Goal: Task Accomplishment & Management: Manage account settings

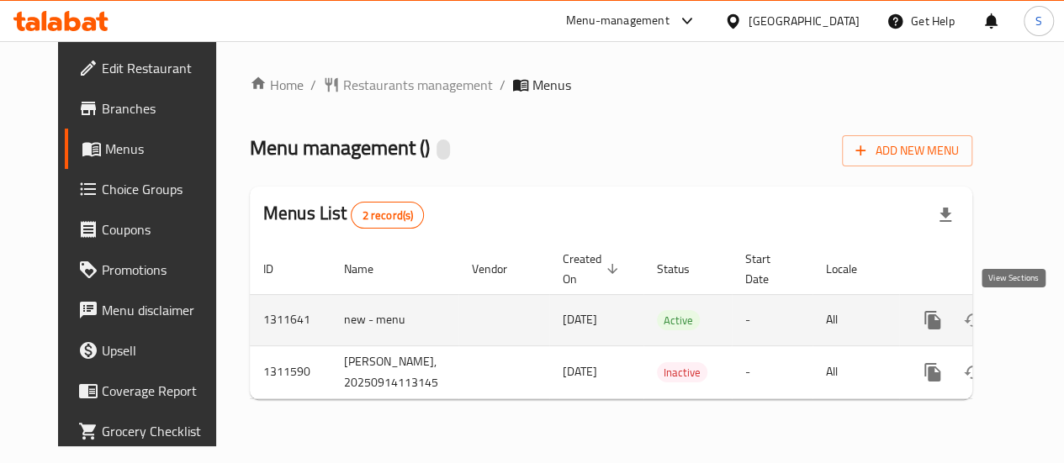
click at [1043, 312] on icon "enhanced table" at bounding box center [1053, 320] width 20 height 20
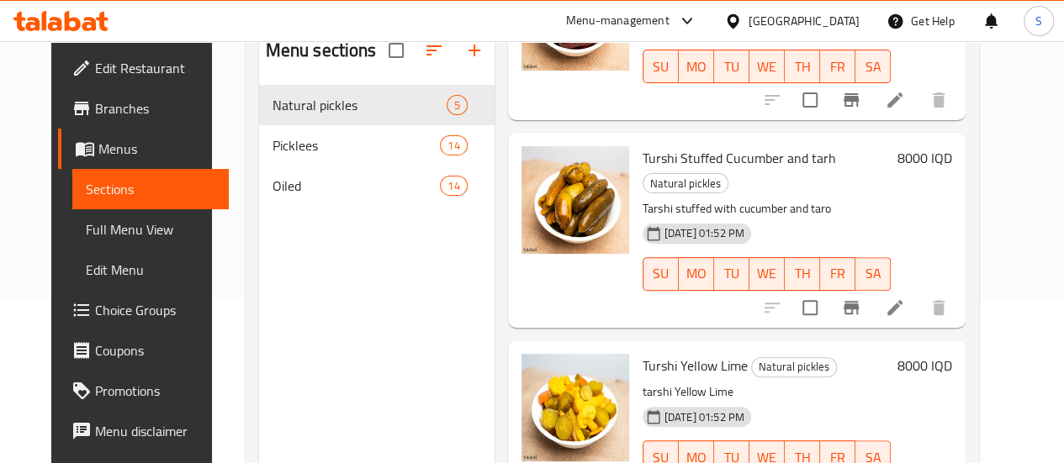
scroll to position [235, 0]
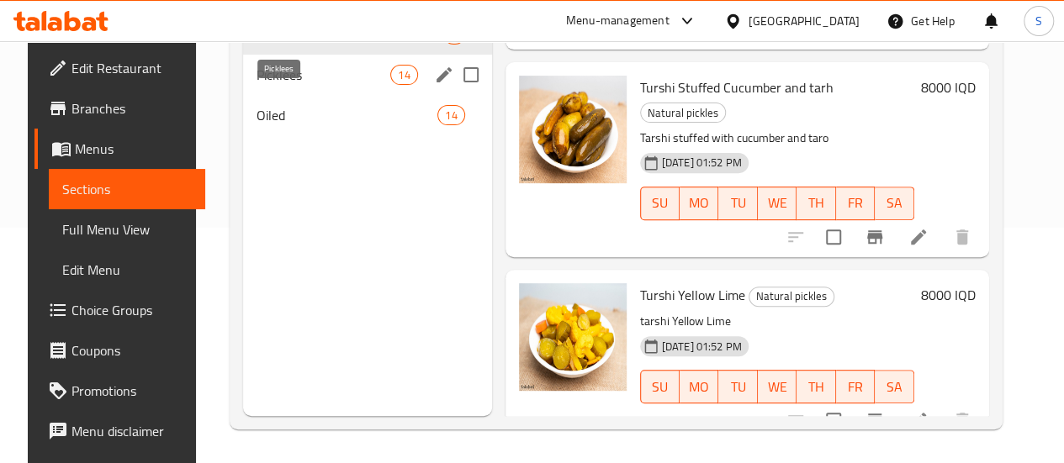
click at [256, 85] on span "Picklees" at bounding box center [323, 75] width 134 height 20
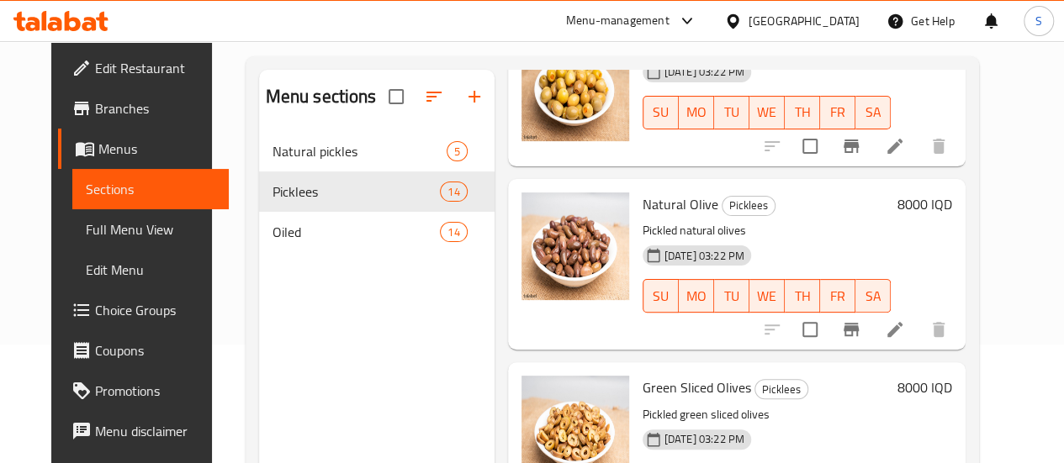
scroll to position [235, 0]
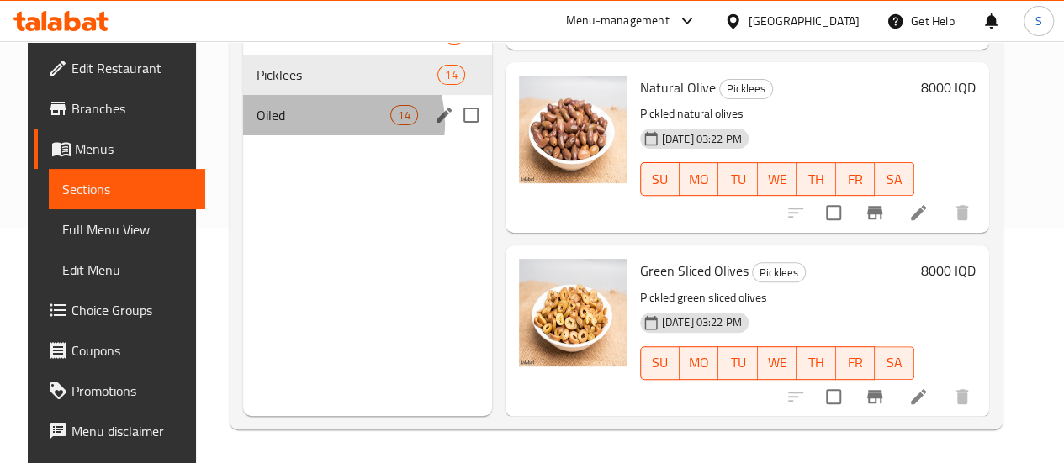
click at [313, 125] on span "Oiled" at bounding box center [323, 115] width 134 height 20
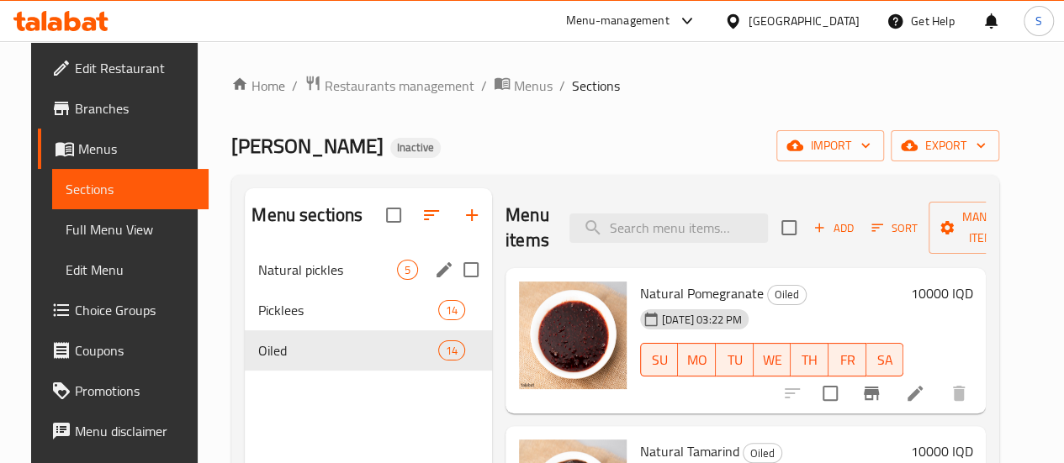
click at [398, 278] on span "5" at bounding box center [407, 270] width 19 height 16
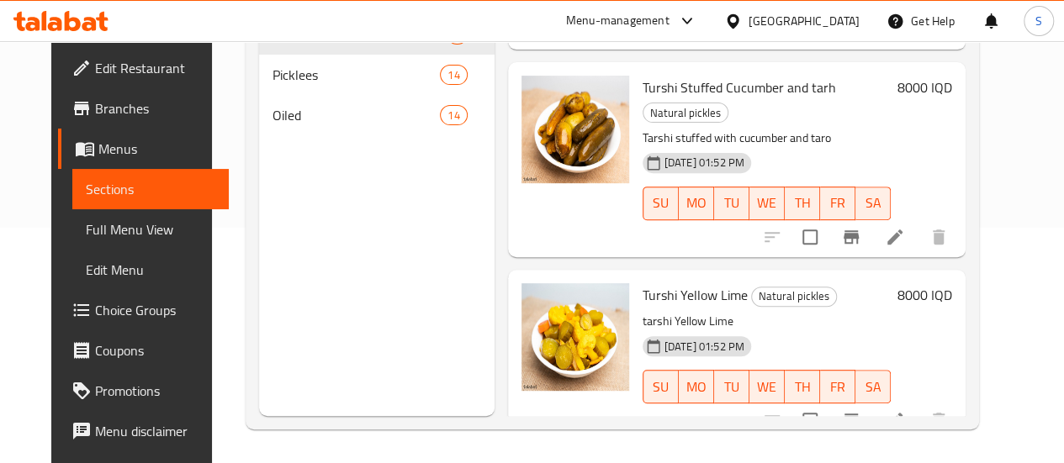
scroll to position [207, 0]
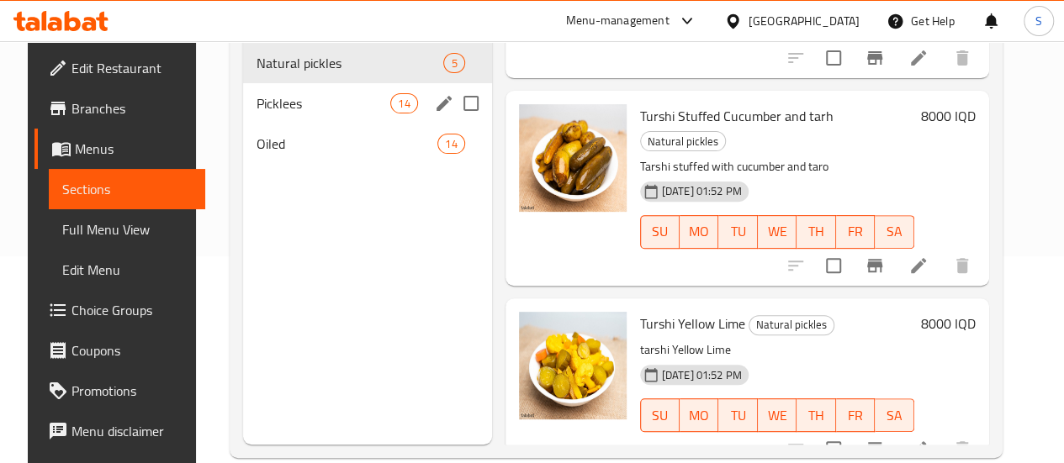
click at [256, 114] on span "Picklees" at bounding box center [323, 103] width 134 height 20
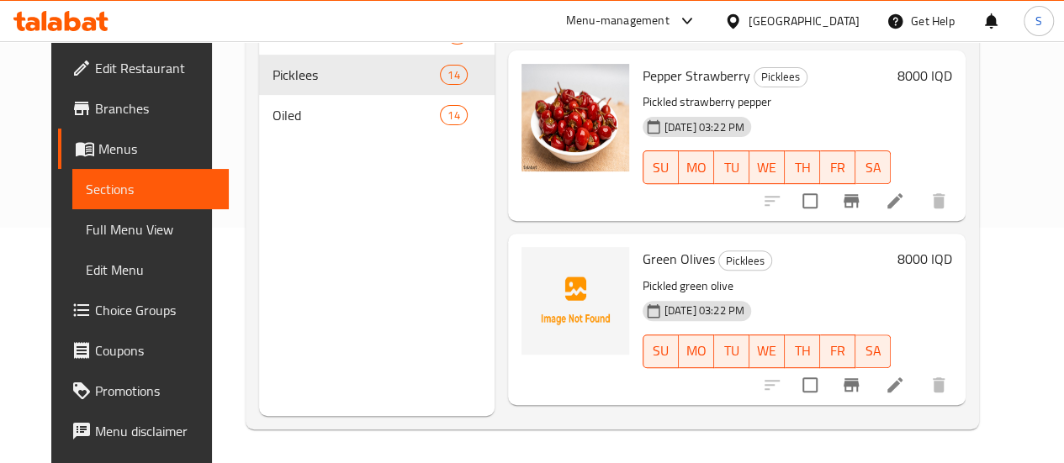
scroll to position [1424, 0]
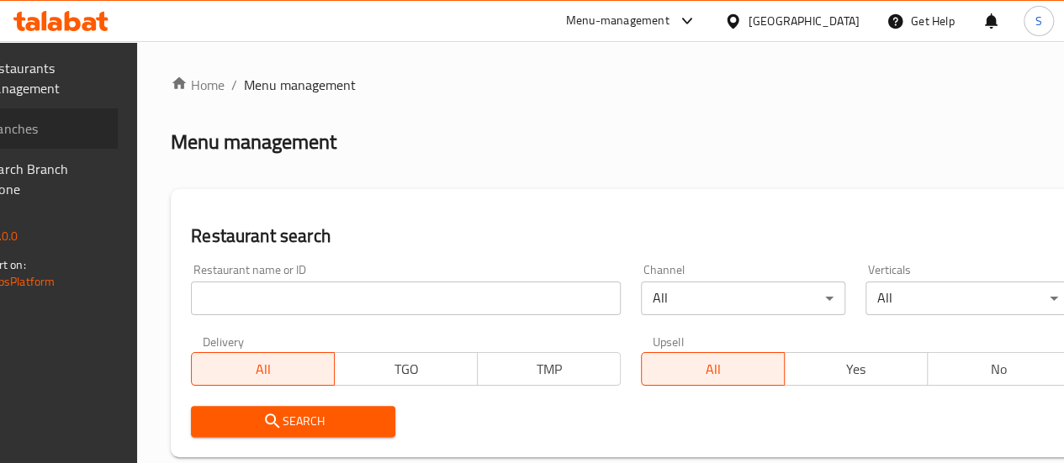
click at [50, 148] on link "Branches" at bounding box center [32, 128] width 171 height 40
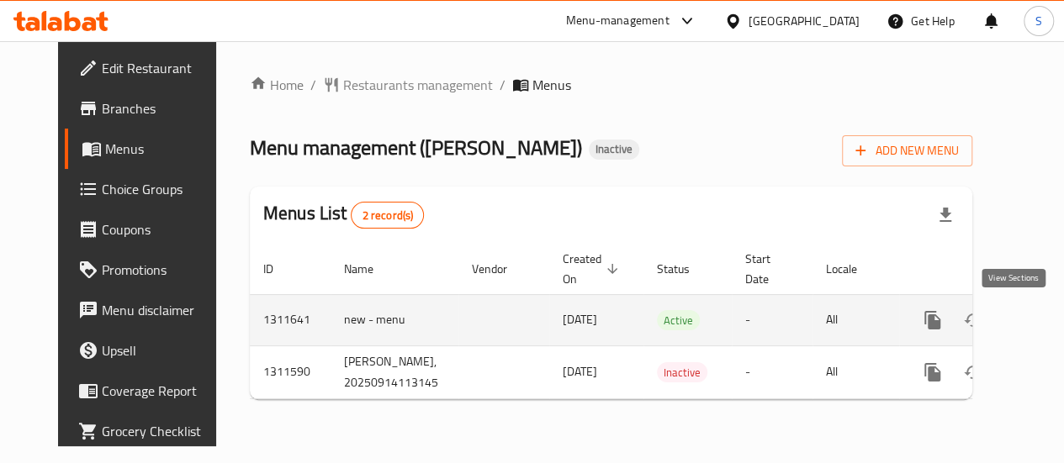
click at [1043, 322] on icon "enhanced table" at bounding box center [1053, 320] width 20 height 20
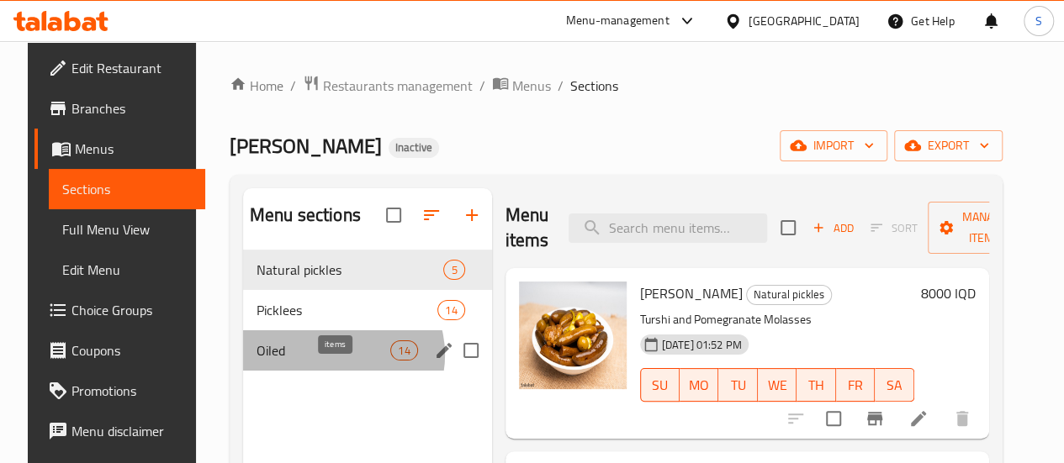
click at [391, 359] on span "14" at bounding box center [403, 351] width 25 height 16
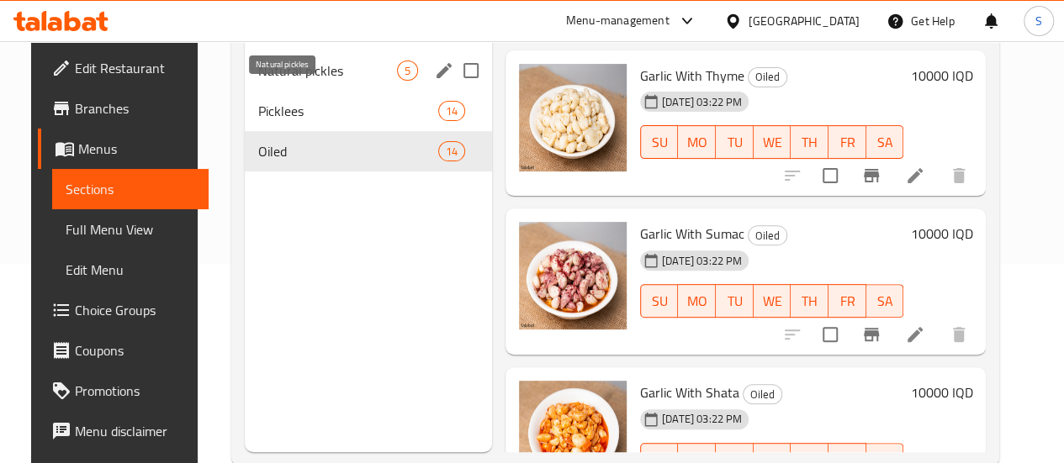
scroll to position [194, 0]
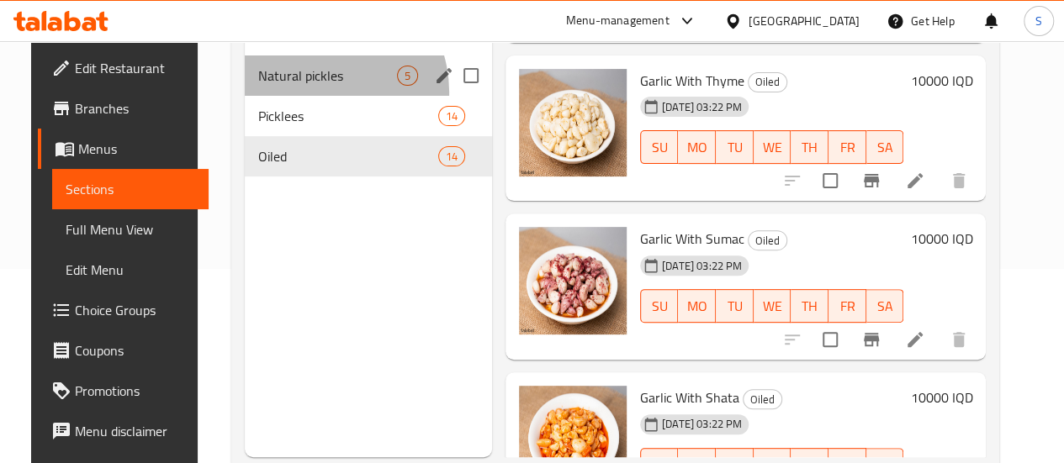
click at [295, 96] on div "Natural pickles 5" at bounding box center [368, 75] width 247 height 40
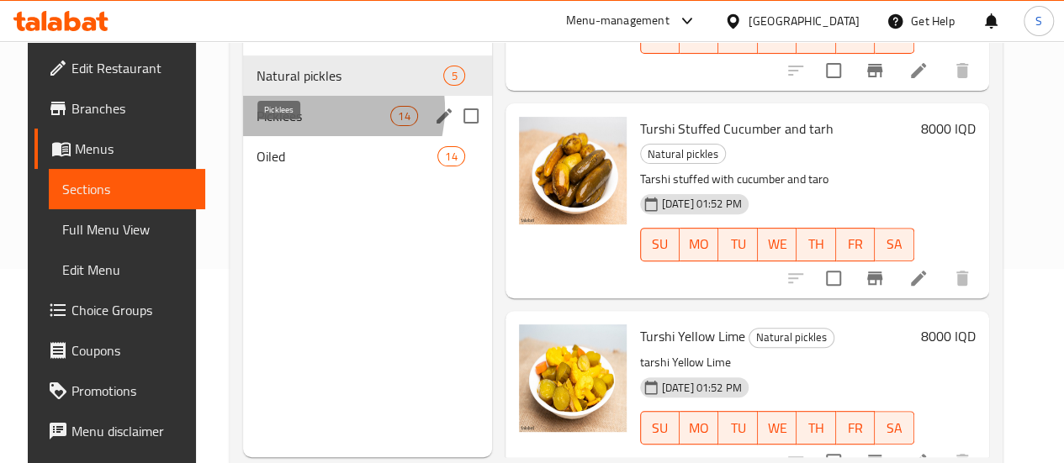
click at [298, 126] on span "Picklees" at bounding box center [323, 116] width 134 height 20
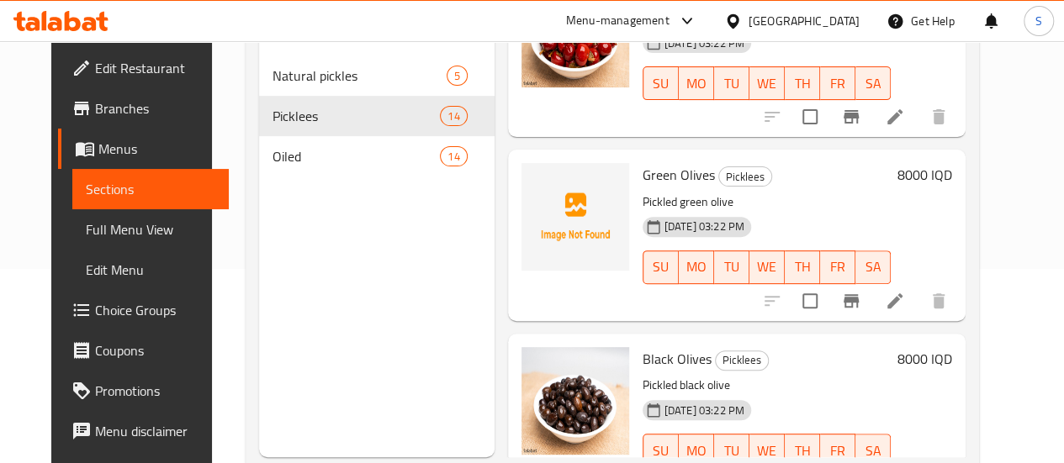
scroll to position [1578, 0]
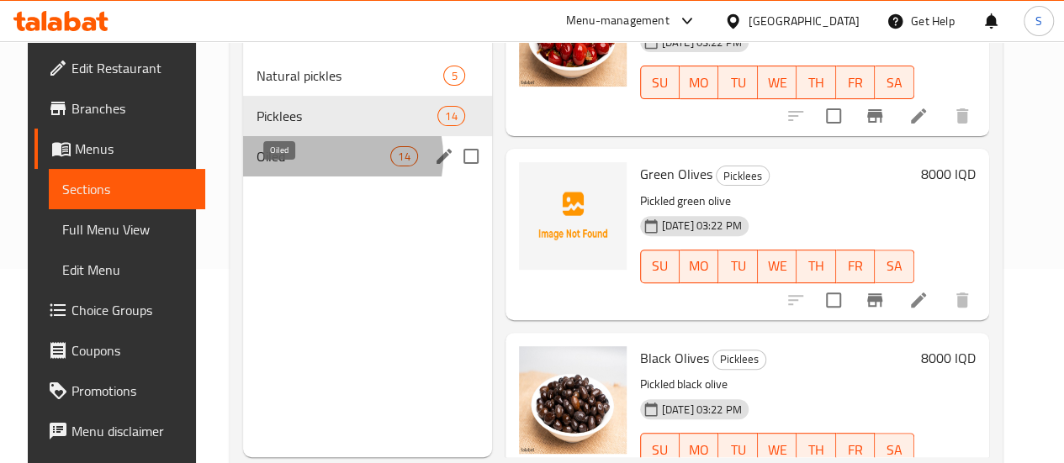
click at [311, 166] on span "Oiled" at bounding box center [323, 156] width 134 height 20
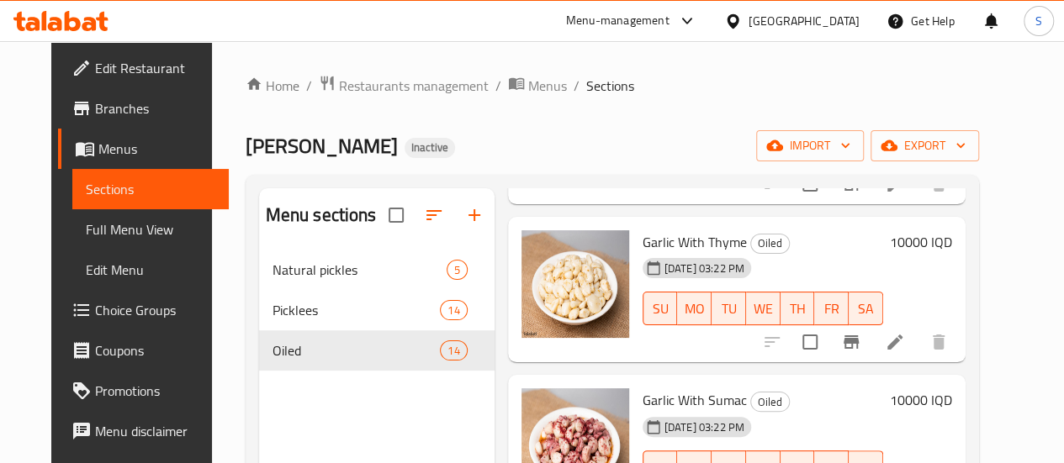
scroll to position [1823, 0]
